Goal: Task Accomplishment & Management: Use online tool/utility

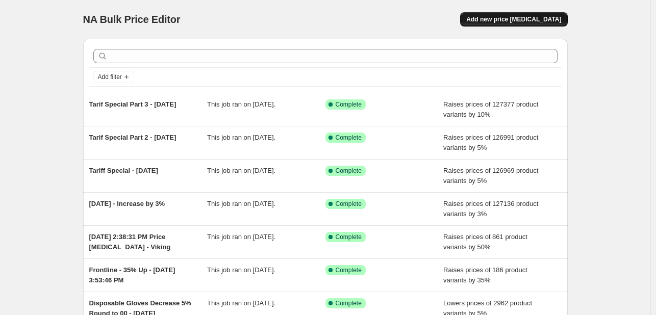
click at [493, 16] on span "Add new price [MEDICAL_DATA]" at bounding box center [513, 19] width 95 height 8
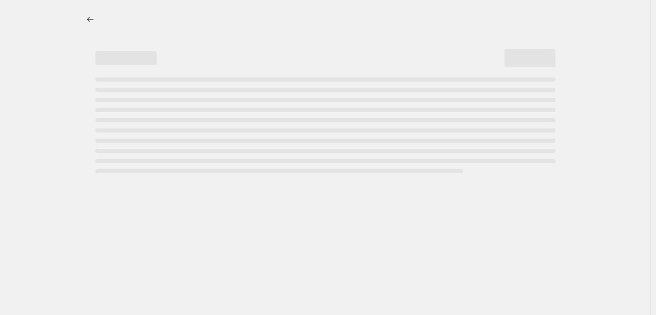
select select "percentage"
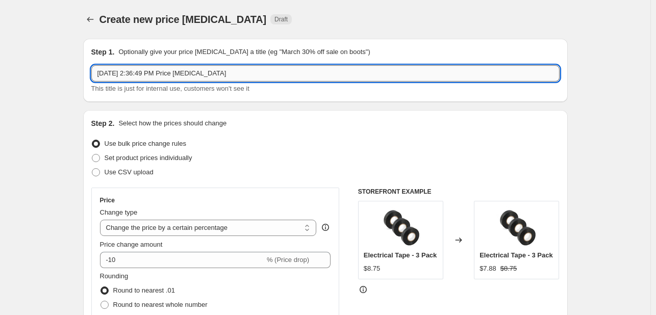
click at [239, 75] on input "[DATE] 2:36:49 PM Price [MEDICAL_DATA]" at bounding box center [325, 73] width 468 height 16
click at [239, 75] on input "Oct 1, 2025, 2:36:49 PM Price change job" at bounding box center [325, 73] width 468 height 16
type input "A"
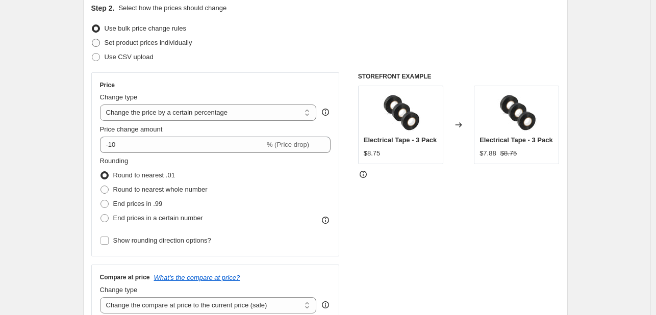
scroll to position [122, 0]
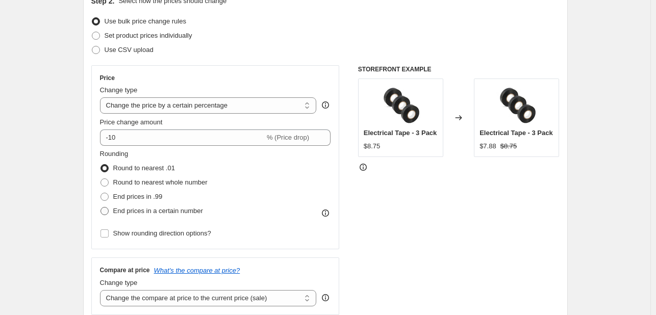
type input "Compare Price Add - 10/01/25"
click at [137, 211] on span "End prices in a certain number" at bounding box center [158, 211] width 90 height 8
click at [101, 208] on input "End prices in a certain number" at bounding box center [101, 207] width 1 height 1
radio input "true"
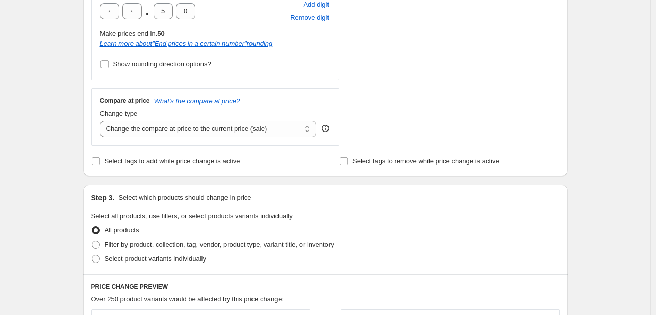
scroll to position [355, 0]
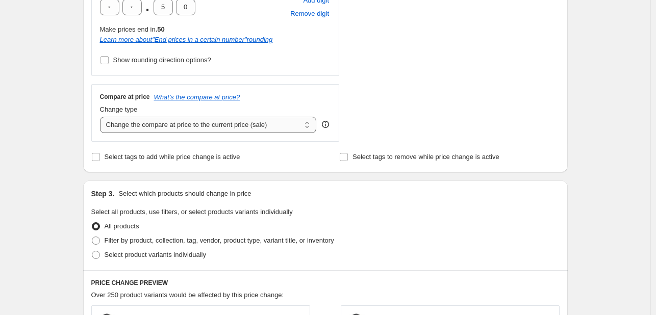
click at [152, 127] on select "Change the compare at price to the current price (sale) Change the compare at p…" at bounding box center [208, 125] width 217 height 16
select select "percentage"
click at [102, 117] on select "Change the compare at price to the current price (sale) Change the compare at p…" at bounding box center [208, 125] width 217 height 16
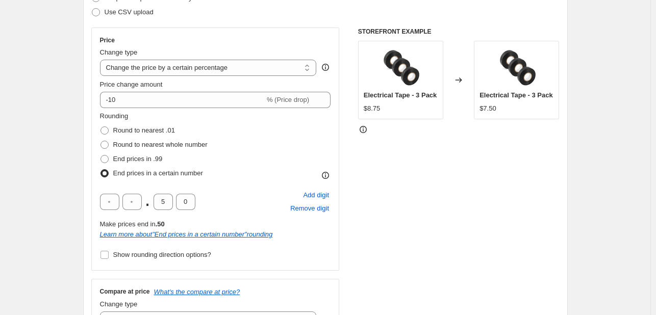
scroll to position [159, 0]
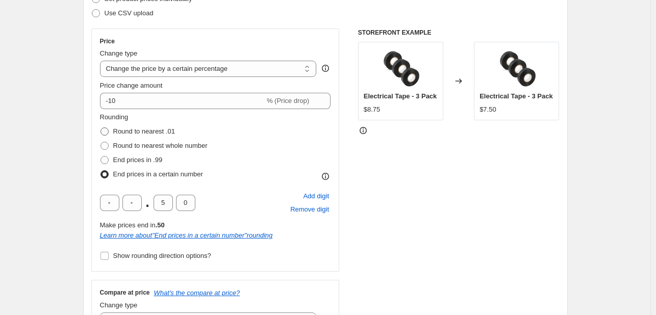
click at [108, 131] on span at bounding box center [105, 132] width 8 height 8
click at [101, 128] on input "Round to nearest .01" at bounding box center [101, 128] width 1 height 1
radio input "true"
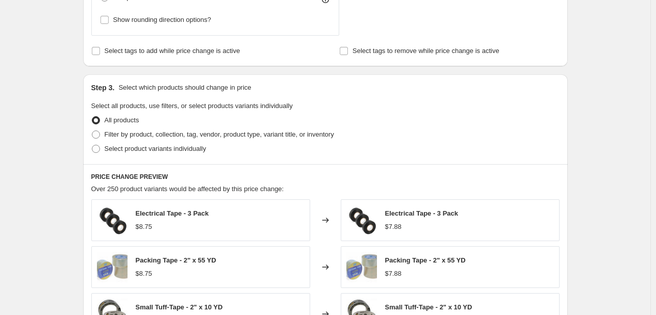
scroll to position [559, 0]
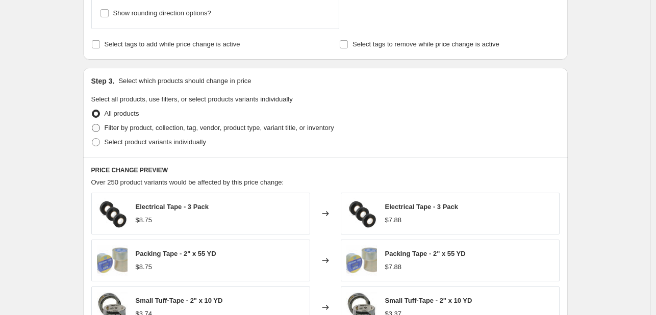
click at [131, 129] on span "Filter by product, collection, tag, vendor, product type, variant title, or inv…" at bounding box center [220, 128] width 230 height 8
click at [92, 124] on input "Filter by product, collection, tag, vendor, product type, variant title, or inv…" at bounding box center [92, 124] width 1 height 1
radio input "true"
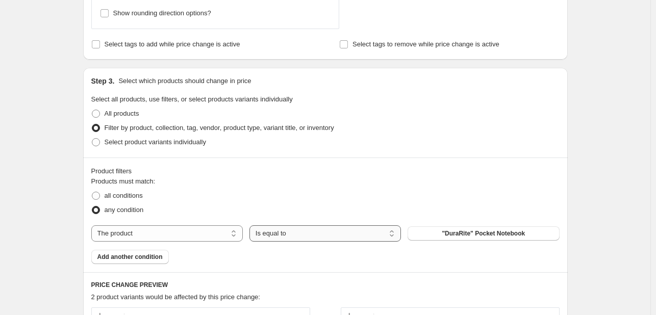
click at [332, 231] on select "Is equal to Is not equal to" at bounding box center [325, 233] width 152 height 16
click at [252, 225] on select "Is equal to Is not equal to" at bounding box center [325, 233] width 152 height 16
click at [204, 235] on select "The product The product's collection The product's tag The product's vendor The…" at bounding box center [167, 233] width 152 height 16
select select "collection"
click at [372, 226] on select "Is equal to Is not equal to" at bounding box center [325, 233] width 152 height 16
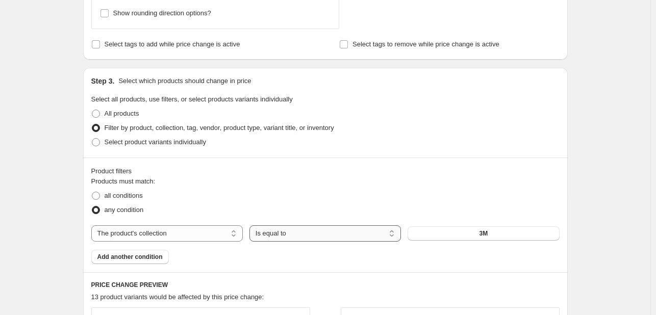
click at [372, 226] on select "Is equal to Is not equal to" at bounding box center [325, 233] width 152 height 16
click at [465, 233] on button "3M" at bounding box center [484, 234] width 152 height 14
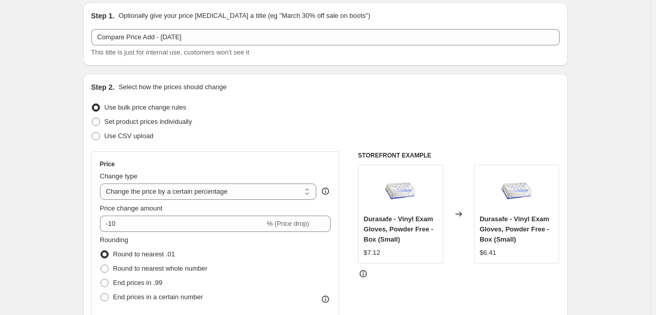
scroll to position [0, 0]
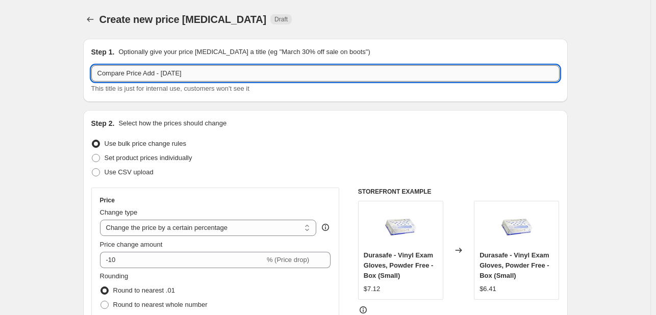
click at [98, 74] on input "Compare Price Add - 10/01/25" at bounding box center [325, 73] width 468 height 16
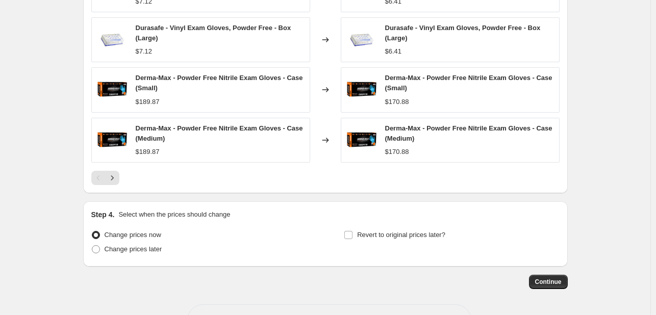
scroll to position [952, 0]
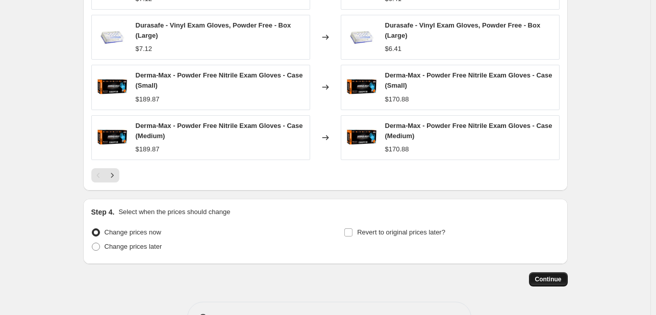
type input "Lower by 10% and add Compare Price by 15% - 10/01/25"
click at [537, 278] on span "Continue" at bounding box center [548, 279] width 27 height 8
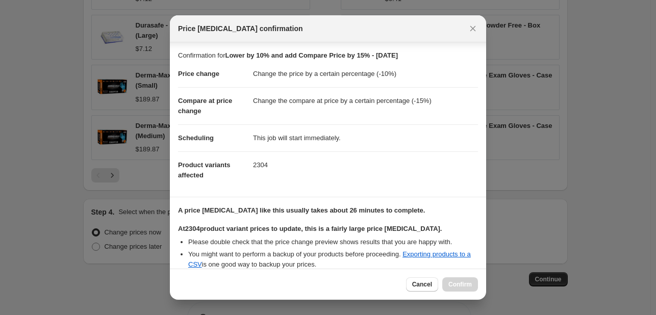
scroll to position [117, 0]
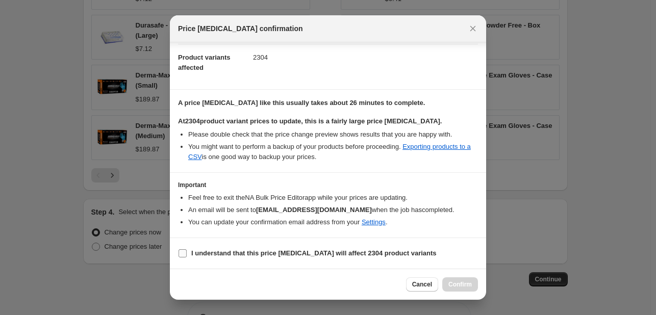
click at [270, 247] on label "I understand that this price change job will affect 2304 product variants" at bounding box center [307, 253] width 259 height 14
click at [187, 249] on input "I understand that this price change job will affect 2304 product variants" at bounding box center [183, 253] width 8 height 8
checkbox input "true"
click at [449, 283] on span "Confirm" at bounding box center [459, 285] width 23 height 8
